Goal: Information Seeking & Learning: Learn about a topic

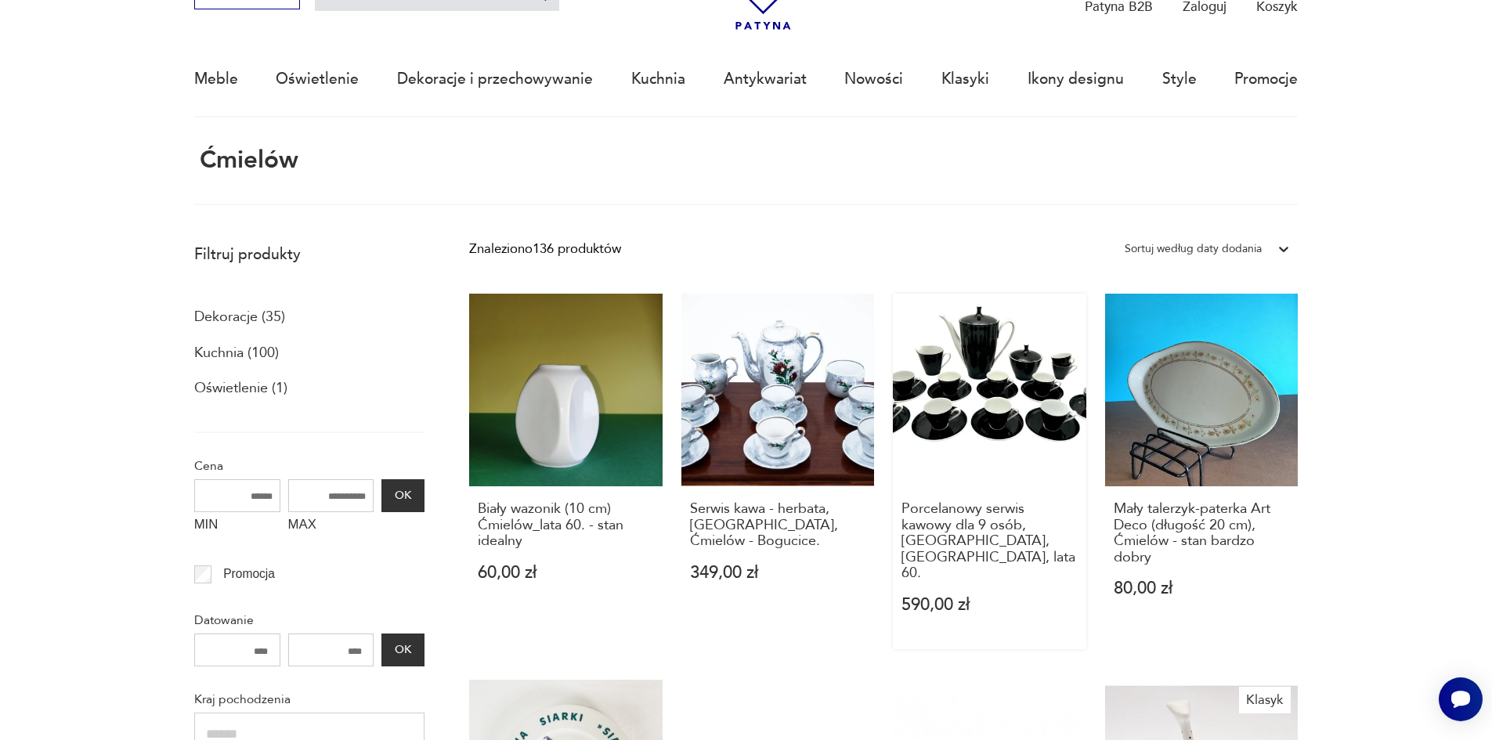
click at [987, 402] on link "Porcelanowy serwis kawowy dla 9 osób, [GEOGRAPHIC_DATA], [GEOGRAPHIC_DATA], lat…" at bounding box center [989, 472] width 193 height 356
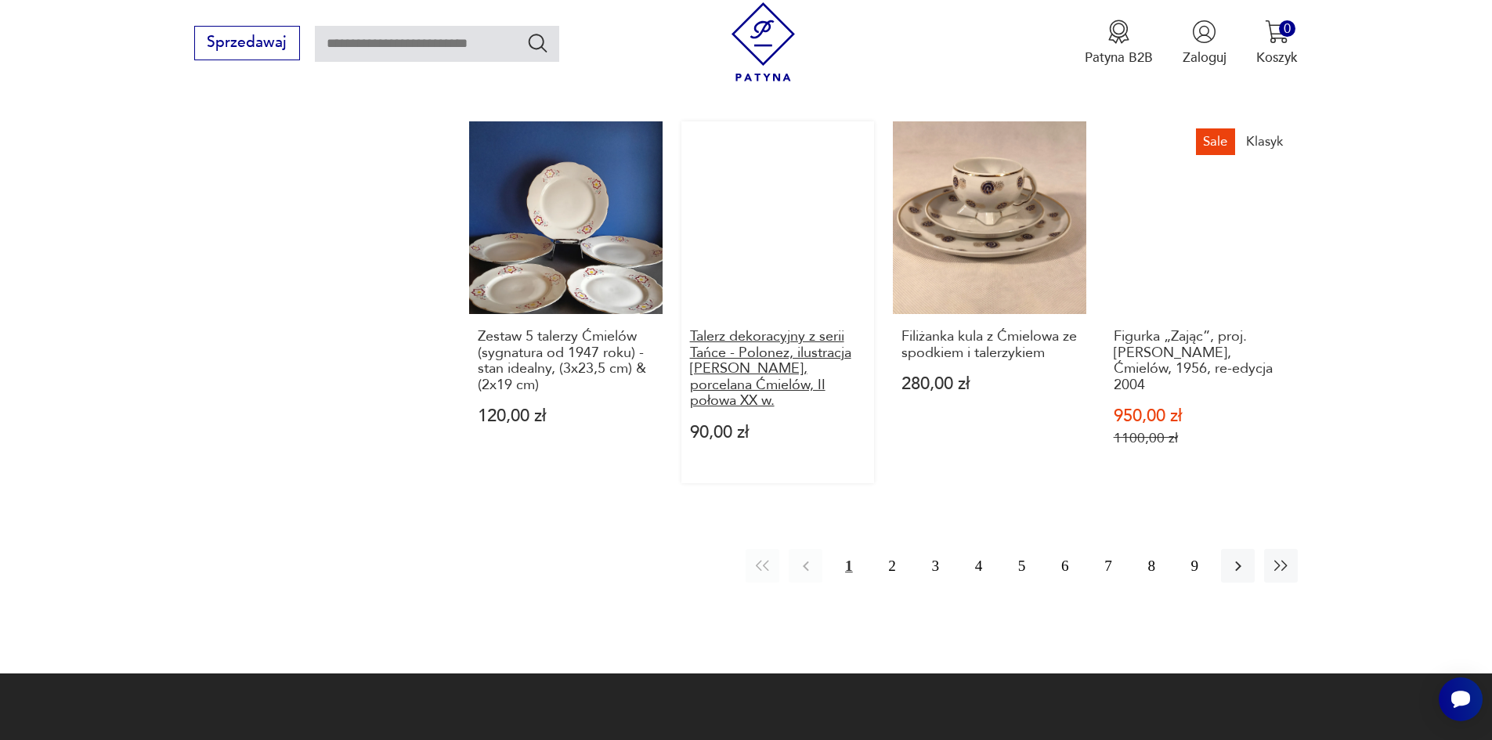
scroll to position [1409, 0]
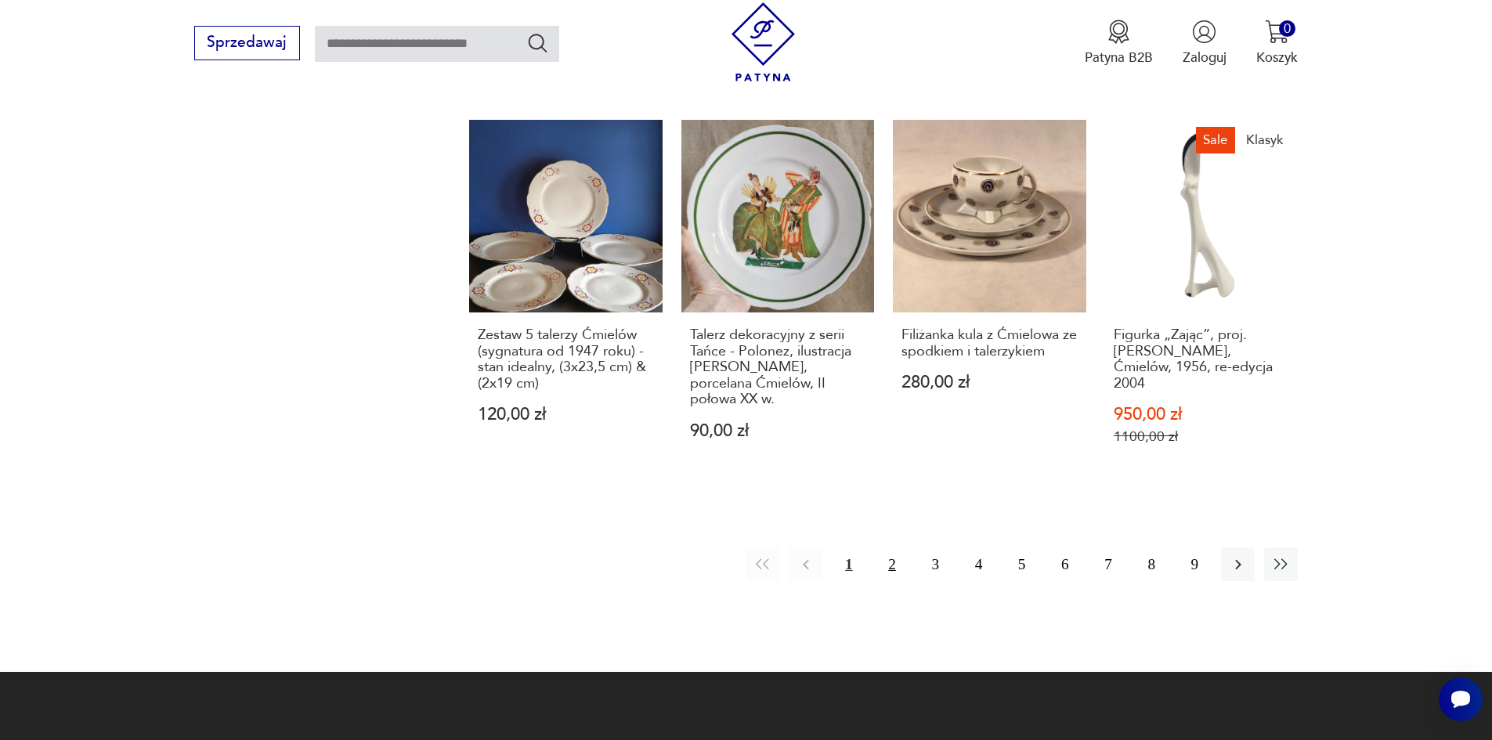
click at [876, 547] on button "2" at bounding box center [892, 564] width 34 height 34
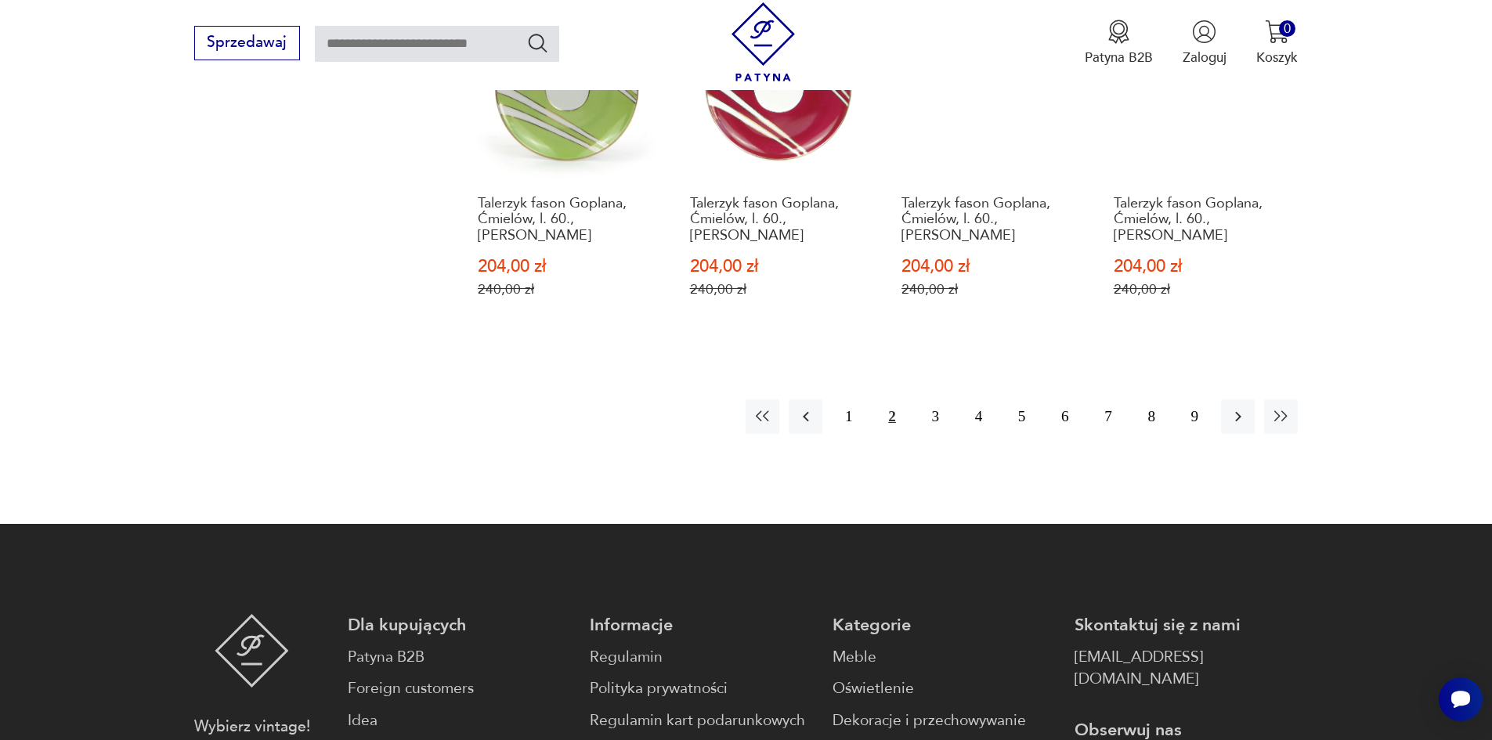
scroll to position [1581, 0]
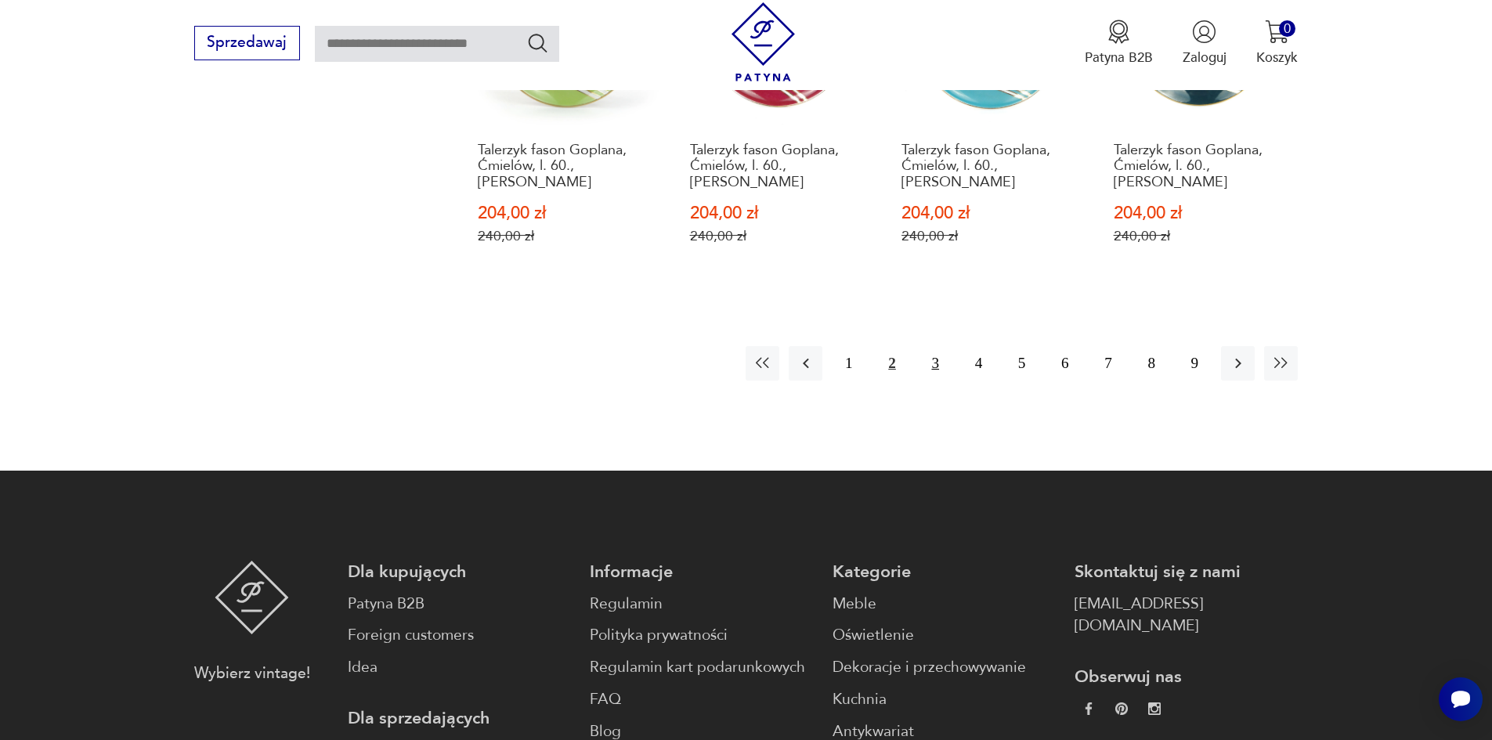
click at [922, 346] on button "3" at bounding box center [935, 363] width 34 height 34
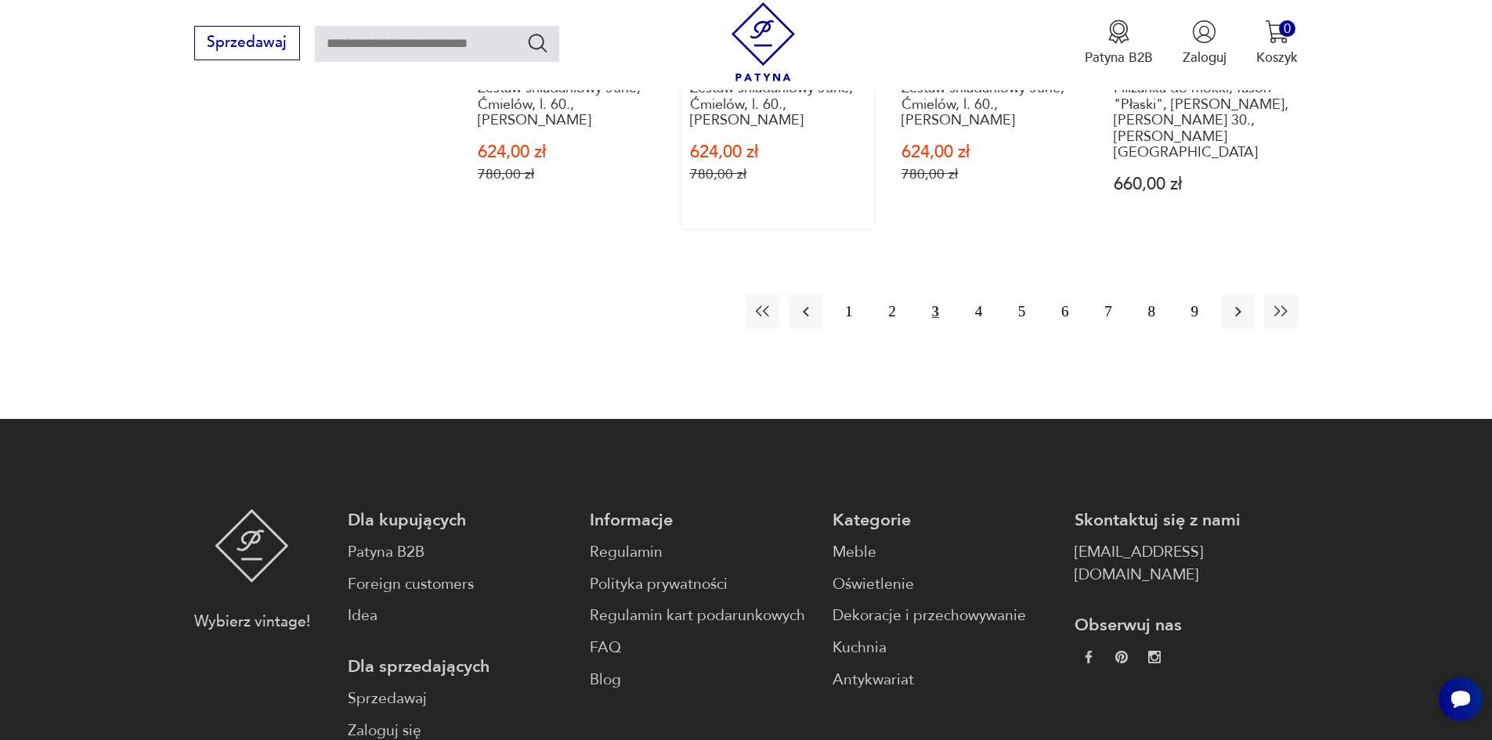
scroll to position [1659, 0]
click at [972, 294] on button "4" at bounding box center [978, 311] width 34 height 34
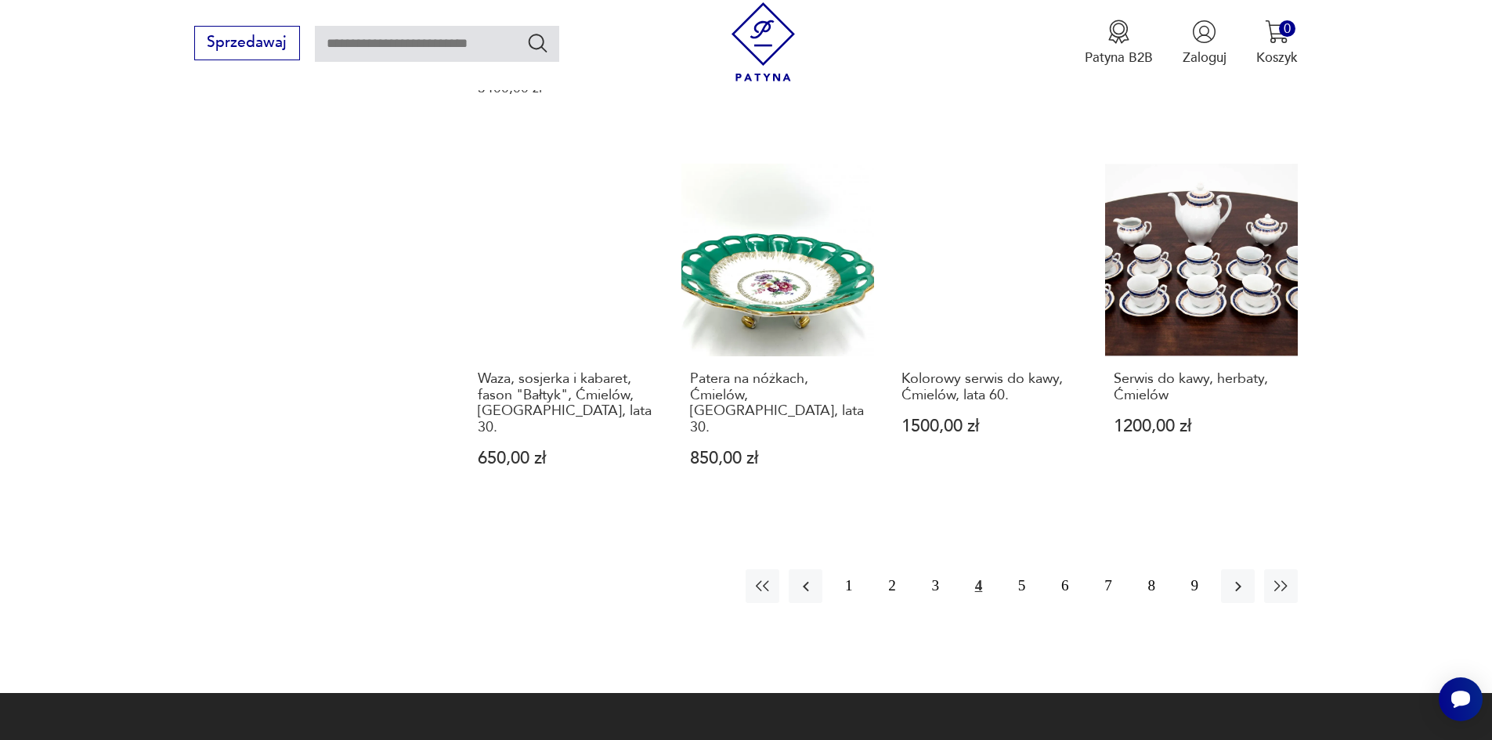
scroll to position [1424, 0]
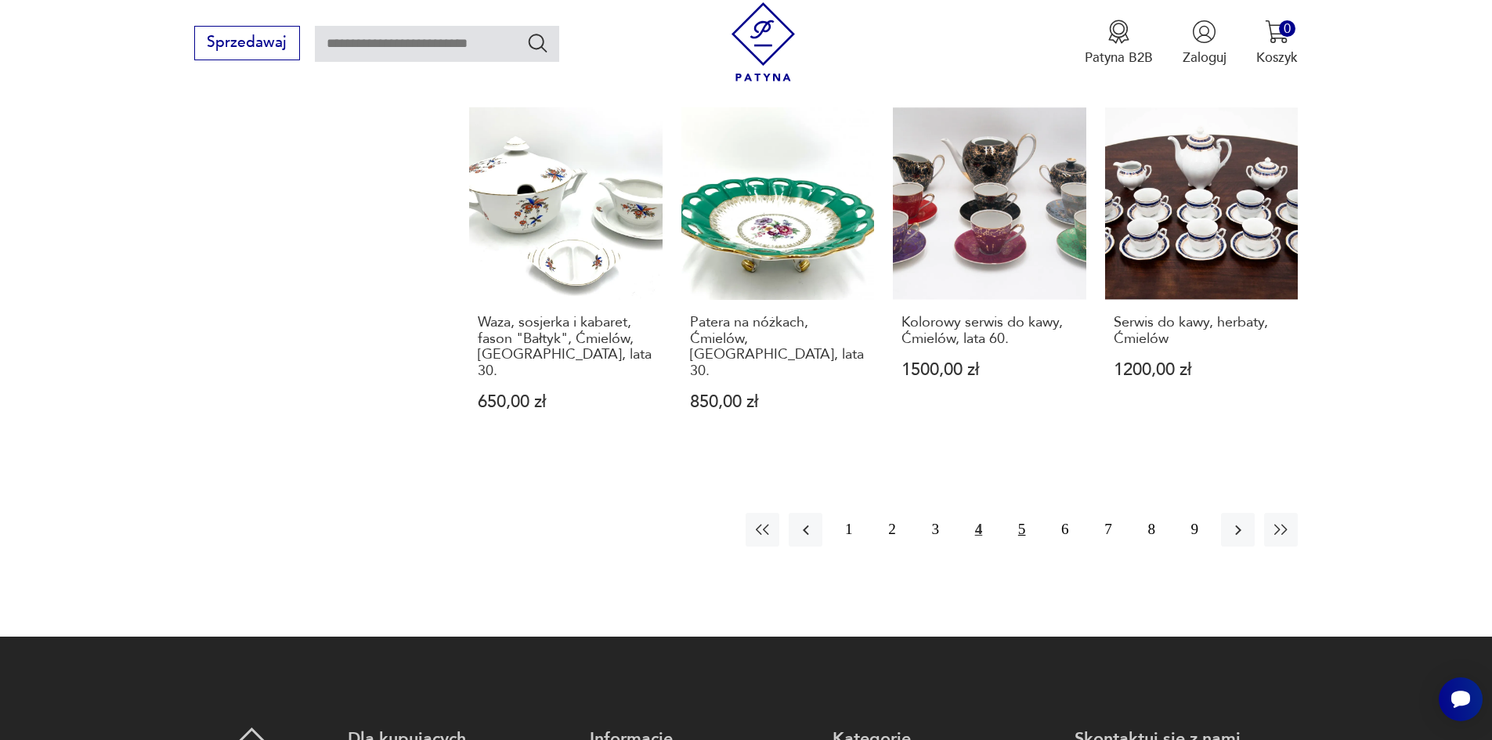
click at [1029, 513] on button "5" at bounding box center [1022, 530] width 34 height 34
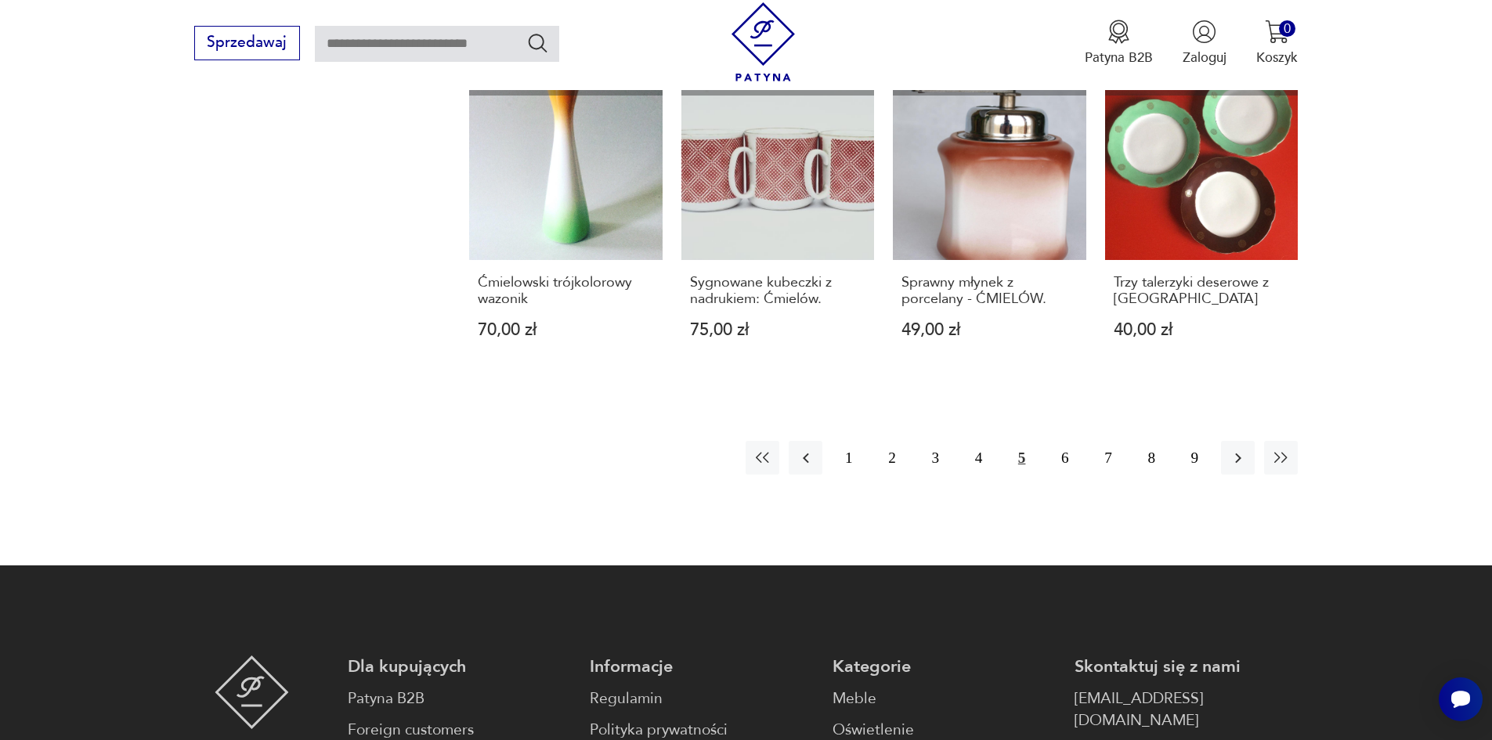
scroll to position [1424, 0]
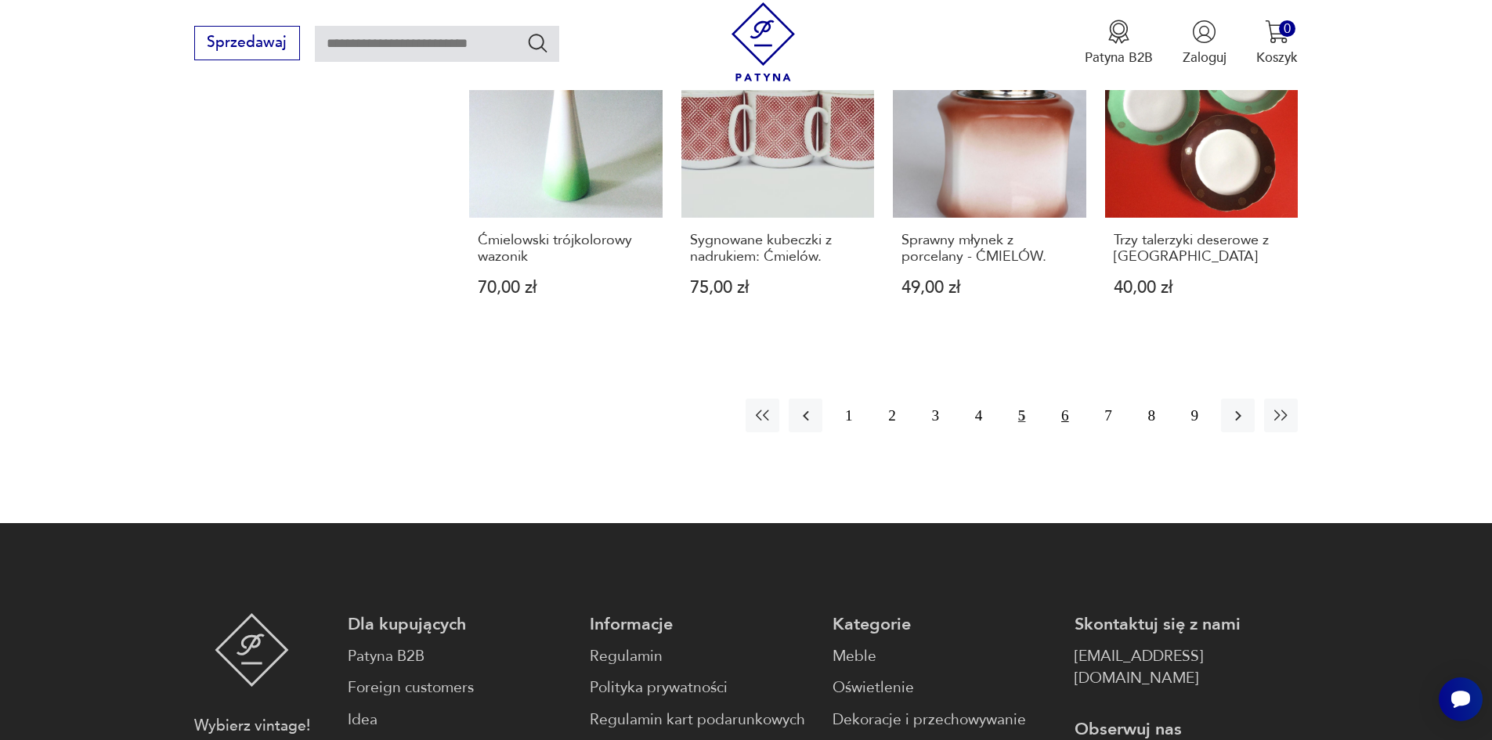
click at [1063, 427] on button "6" at bounding box center [1065, 416] width 34 height 34
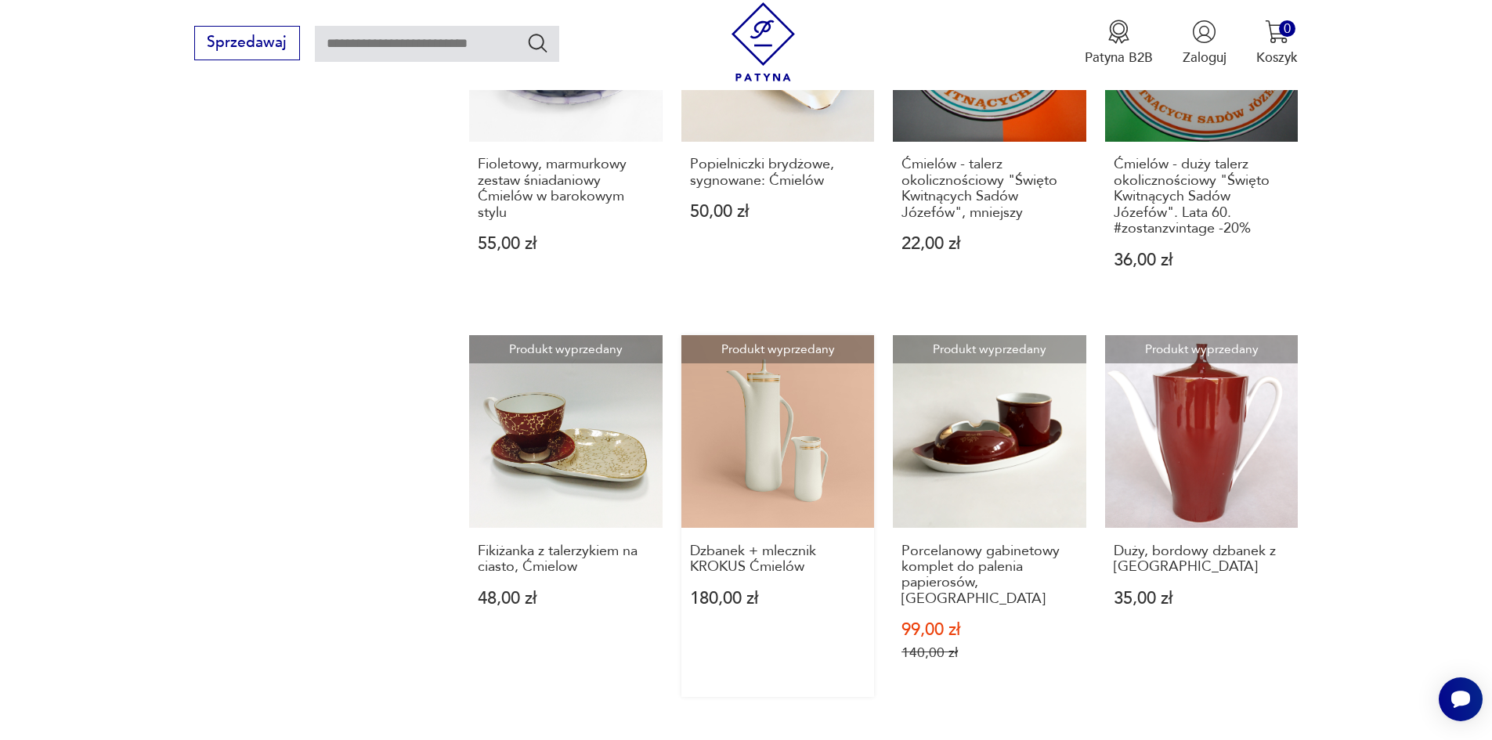
scroll to position [1189, 0]
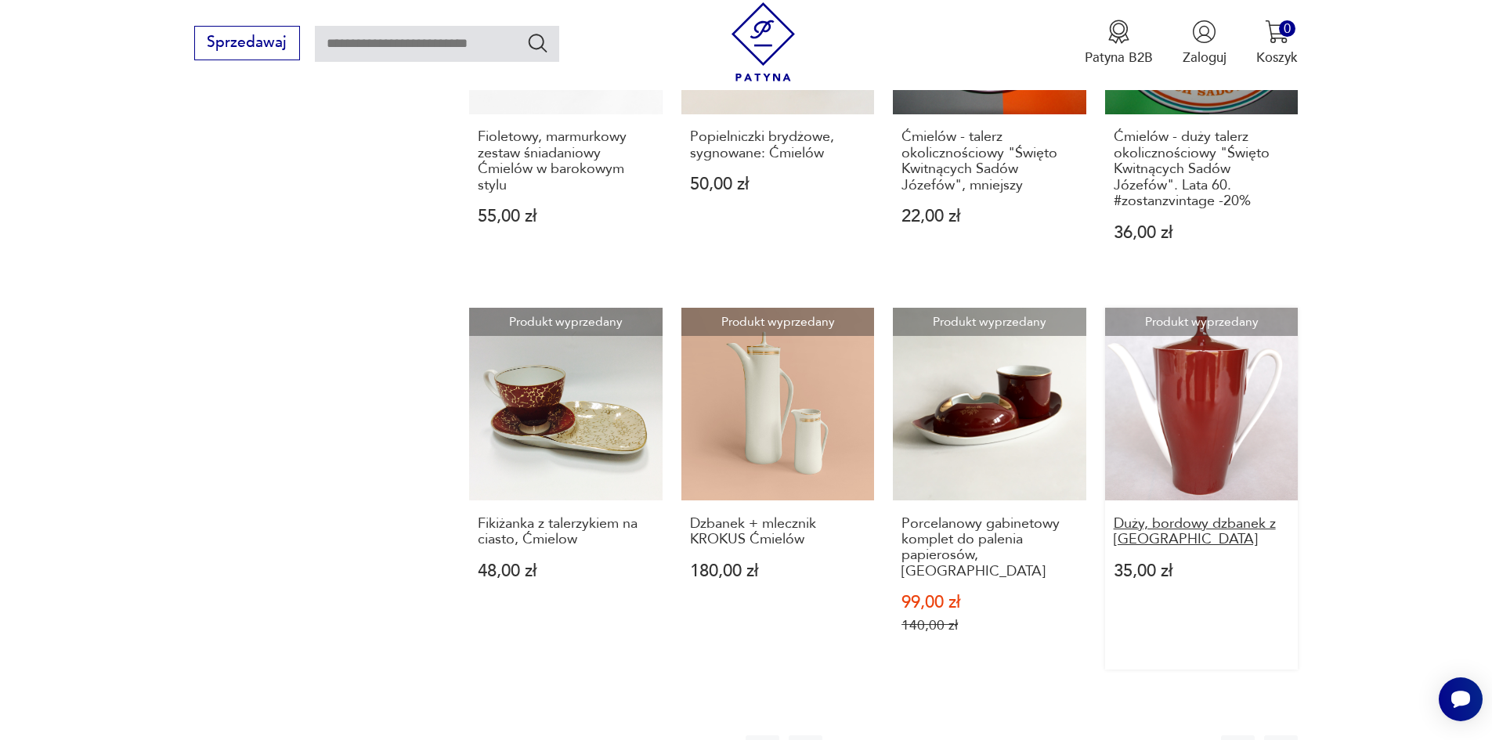
click at [1184, 516] on h3 "Duży, bordowy dzbanek z [GEOGRAPHIC_DATA]" at bounding box center [1201, 532] width 176 height 32
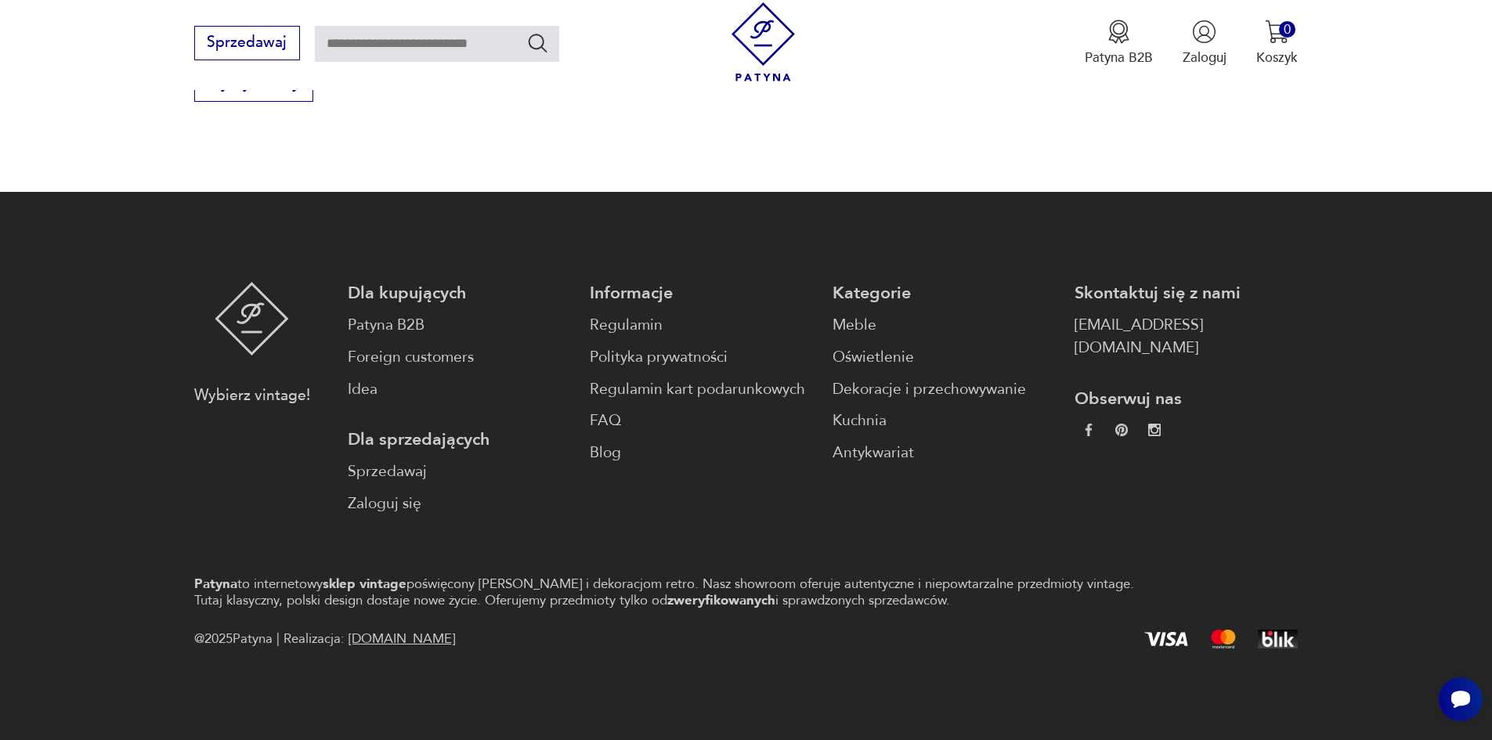
scroll to position [1148, 0]
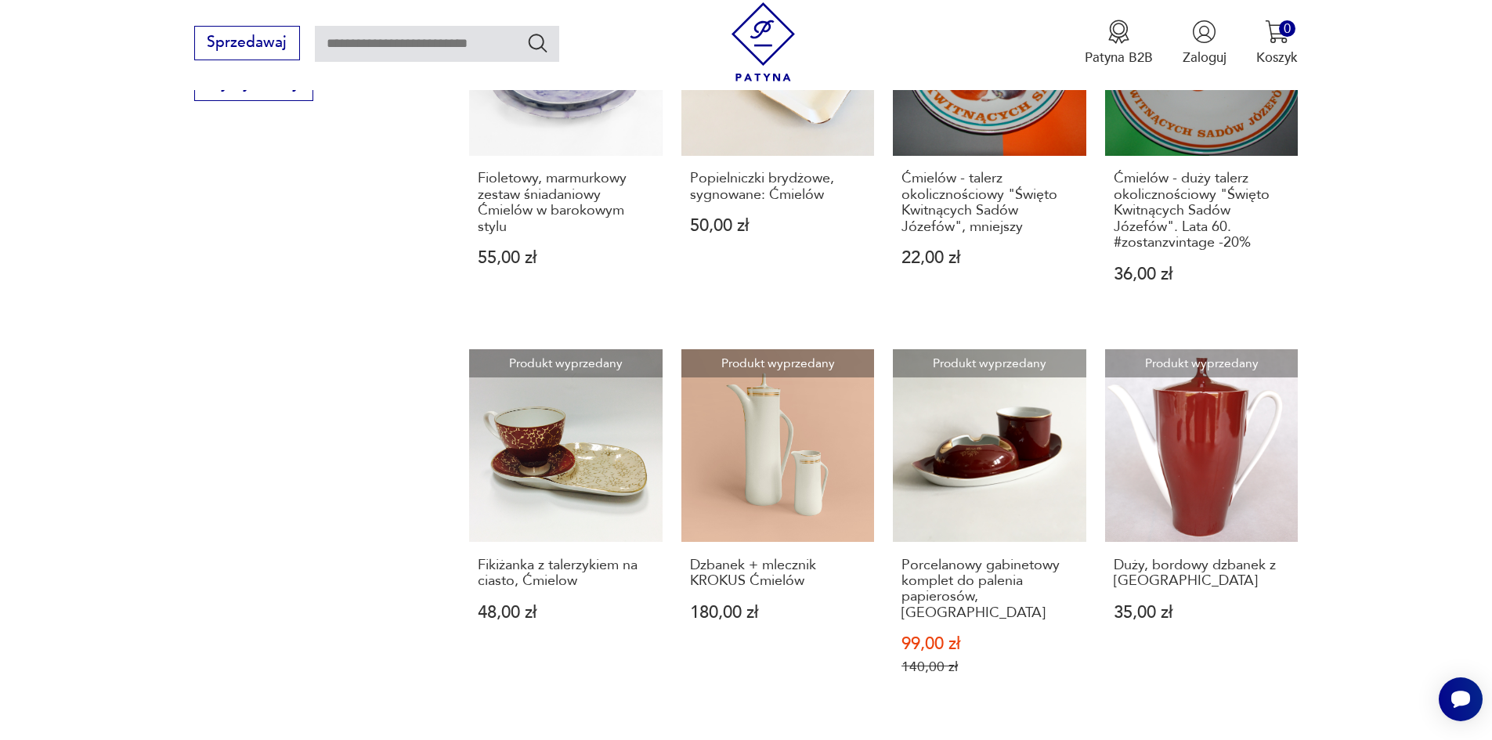
scroll to position [1424, 0]
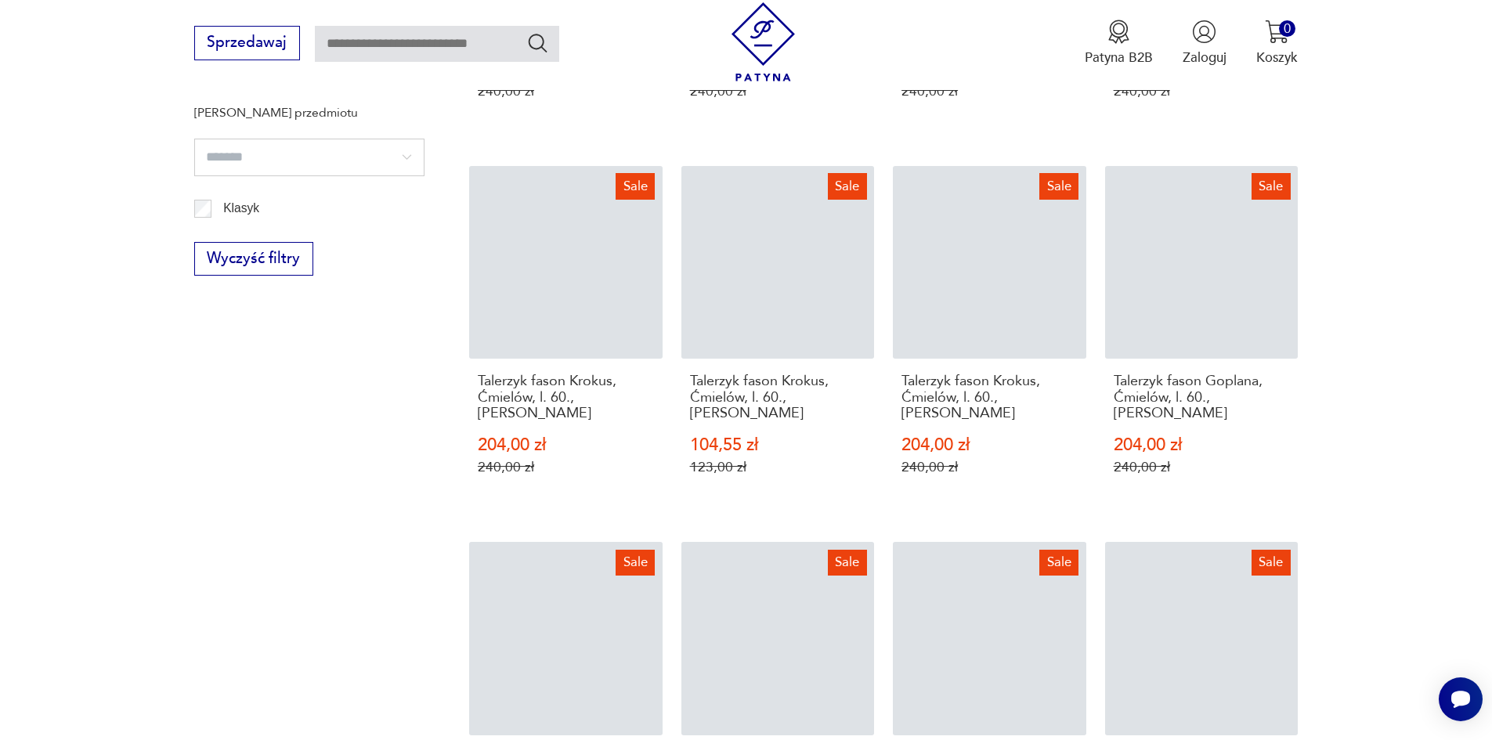
scroll to position [1637, 0]
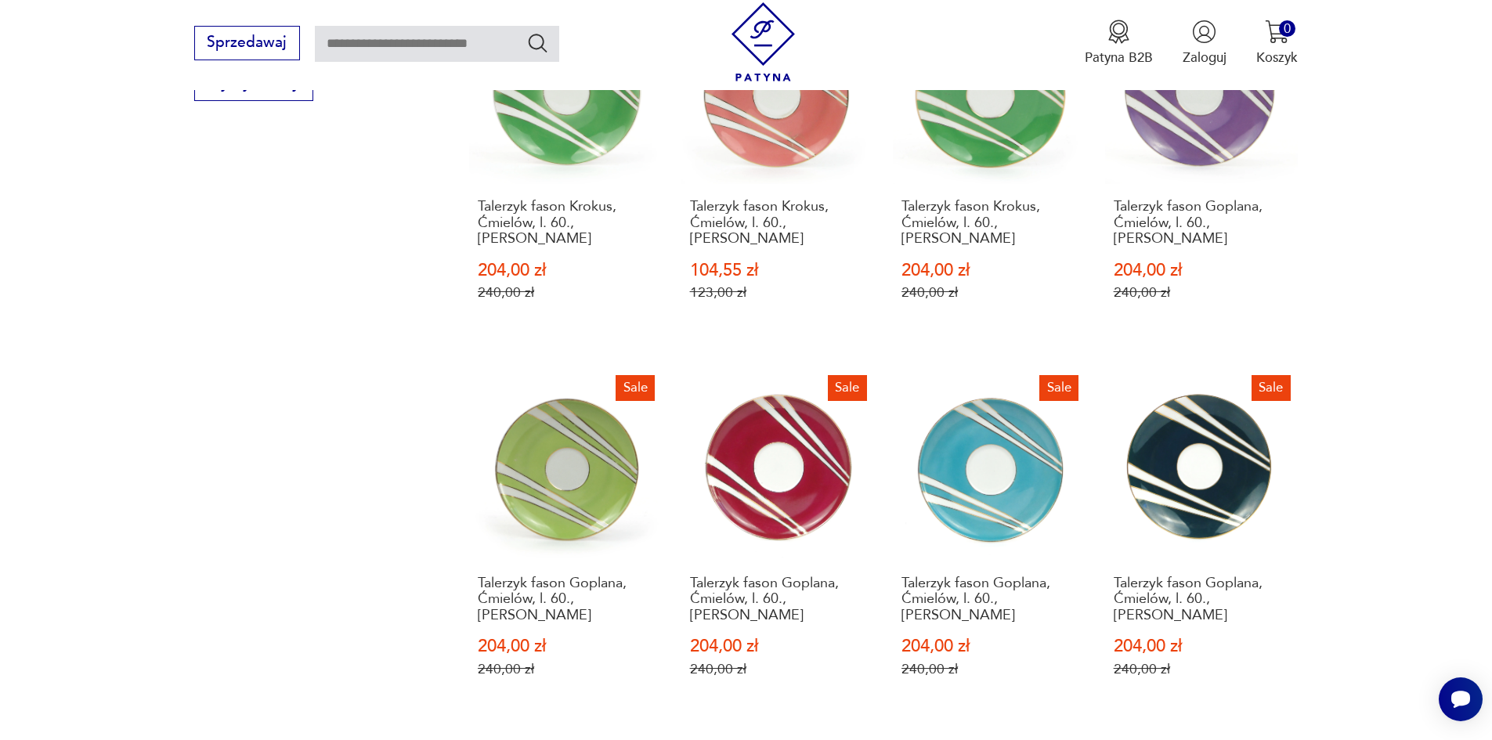
scroll to position [1409, 0]
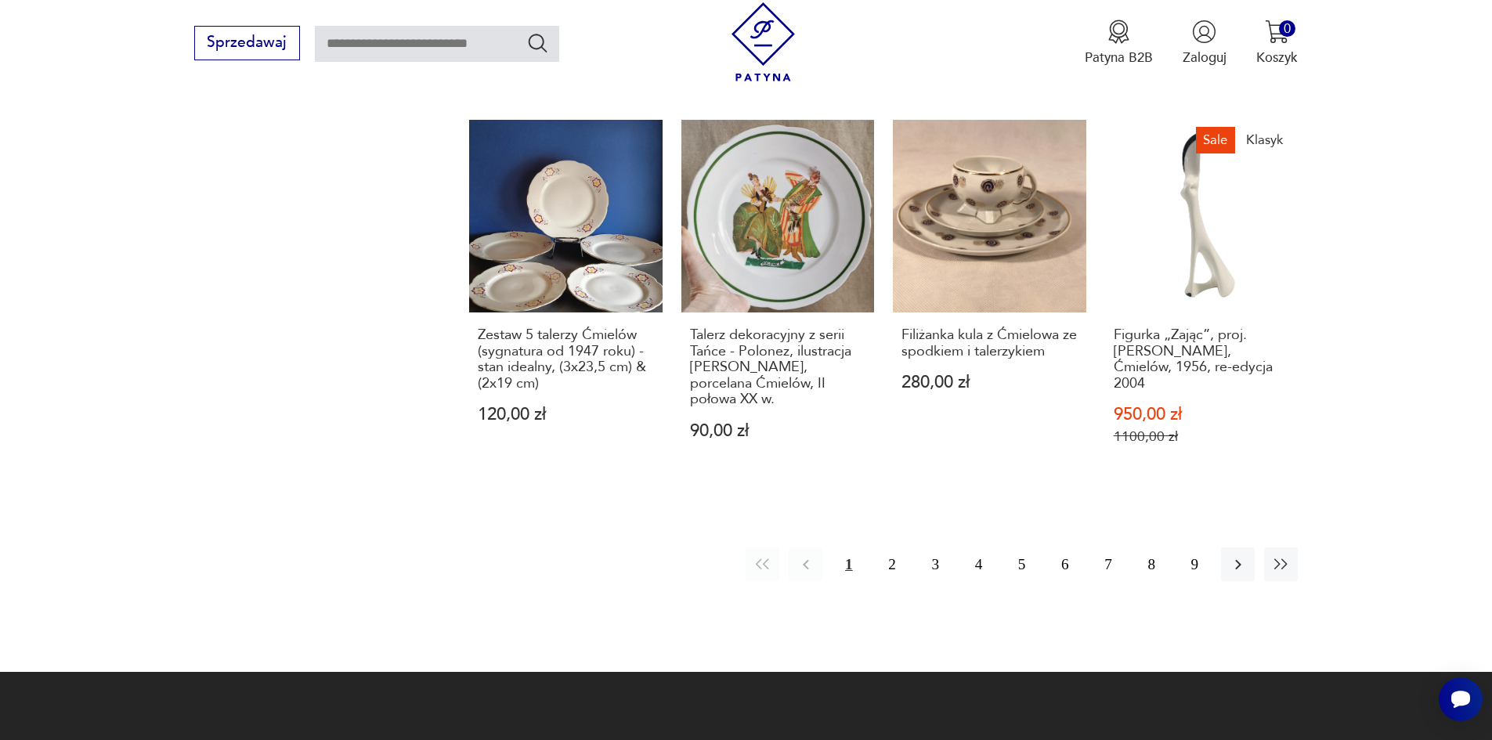
scroll to position [93, 0]
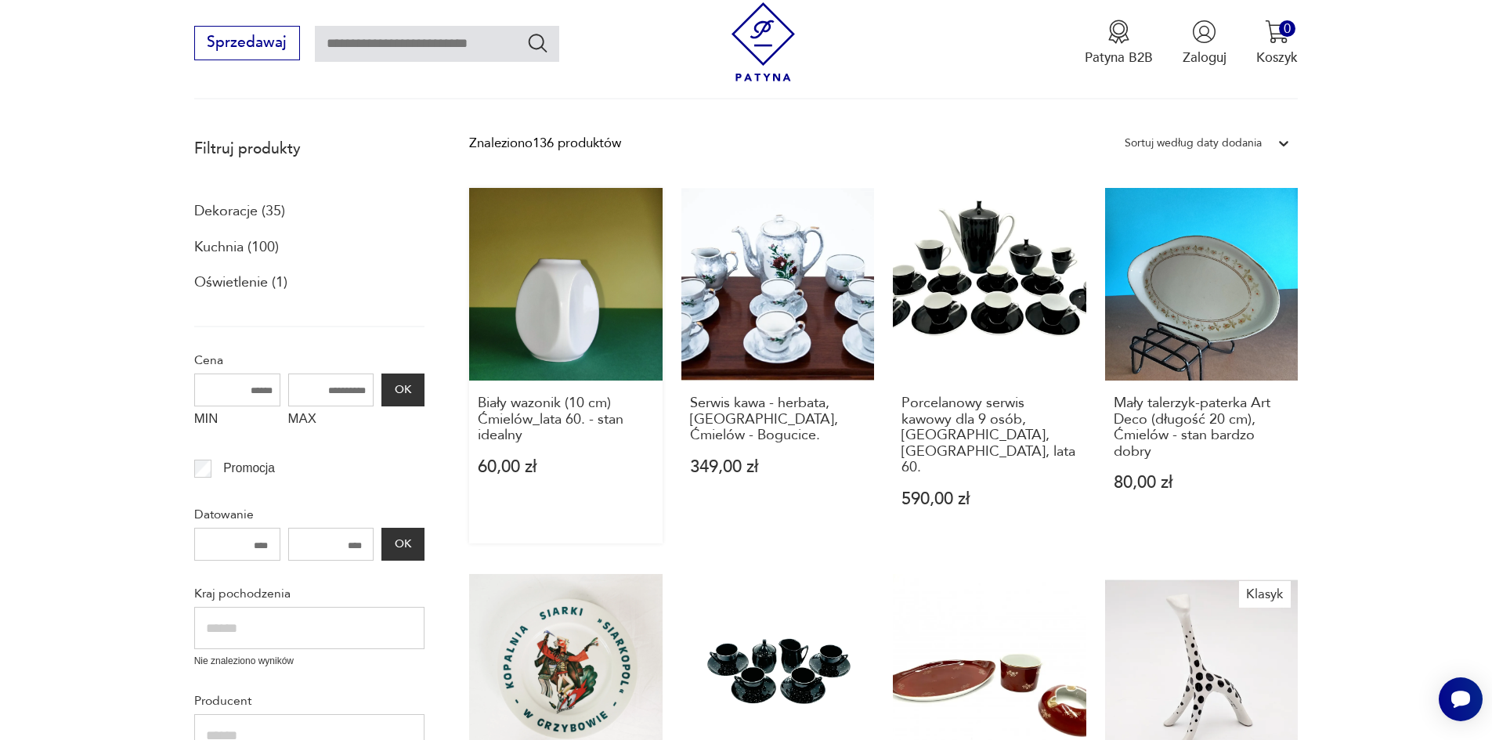
scroll to position [171, 0]
